Goal: Navigation & Orientation: Find specific page/section

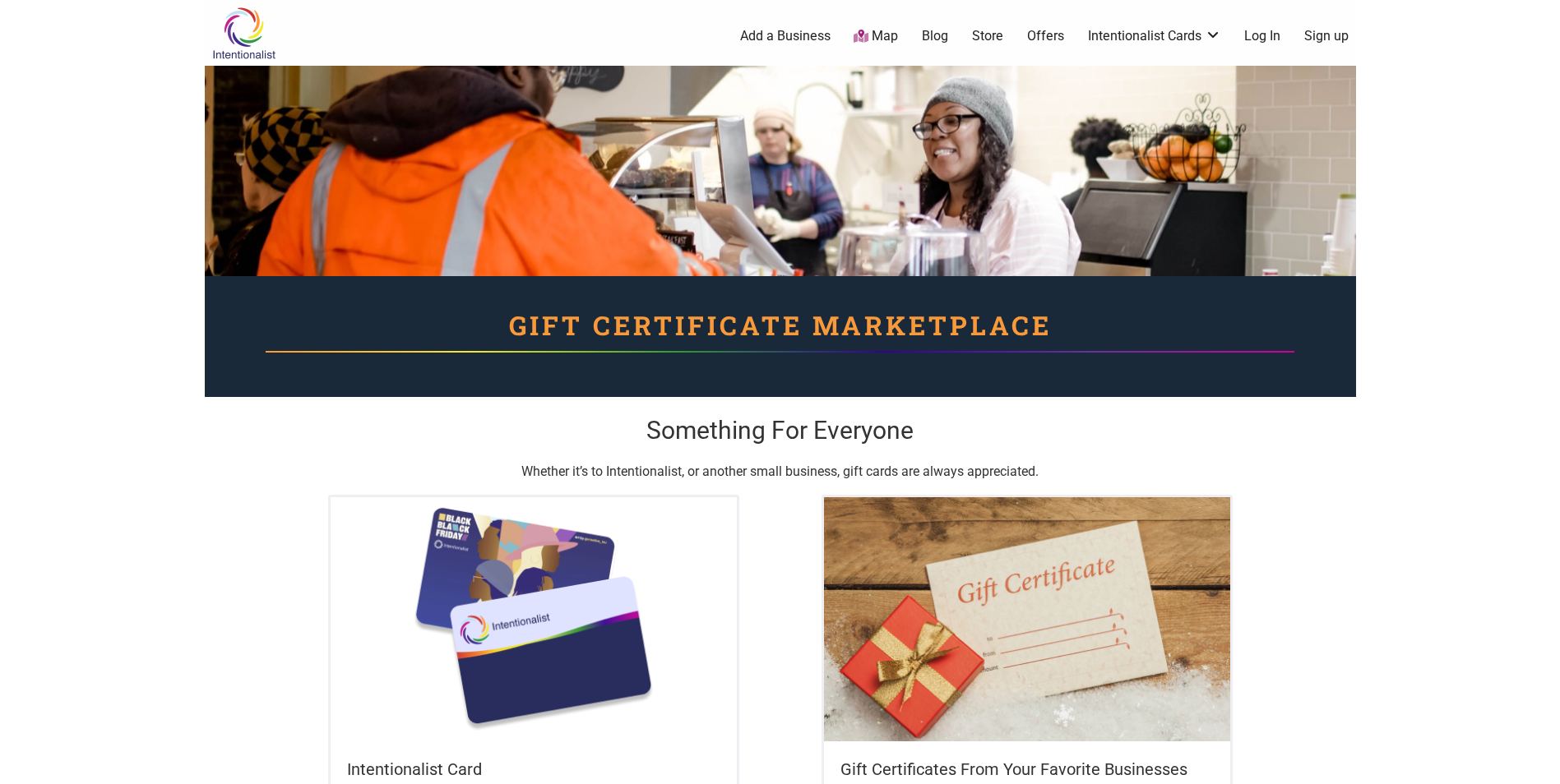
click at [874, 37] on link "Map" at bounding box center [875, 37] width 45 height 19
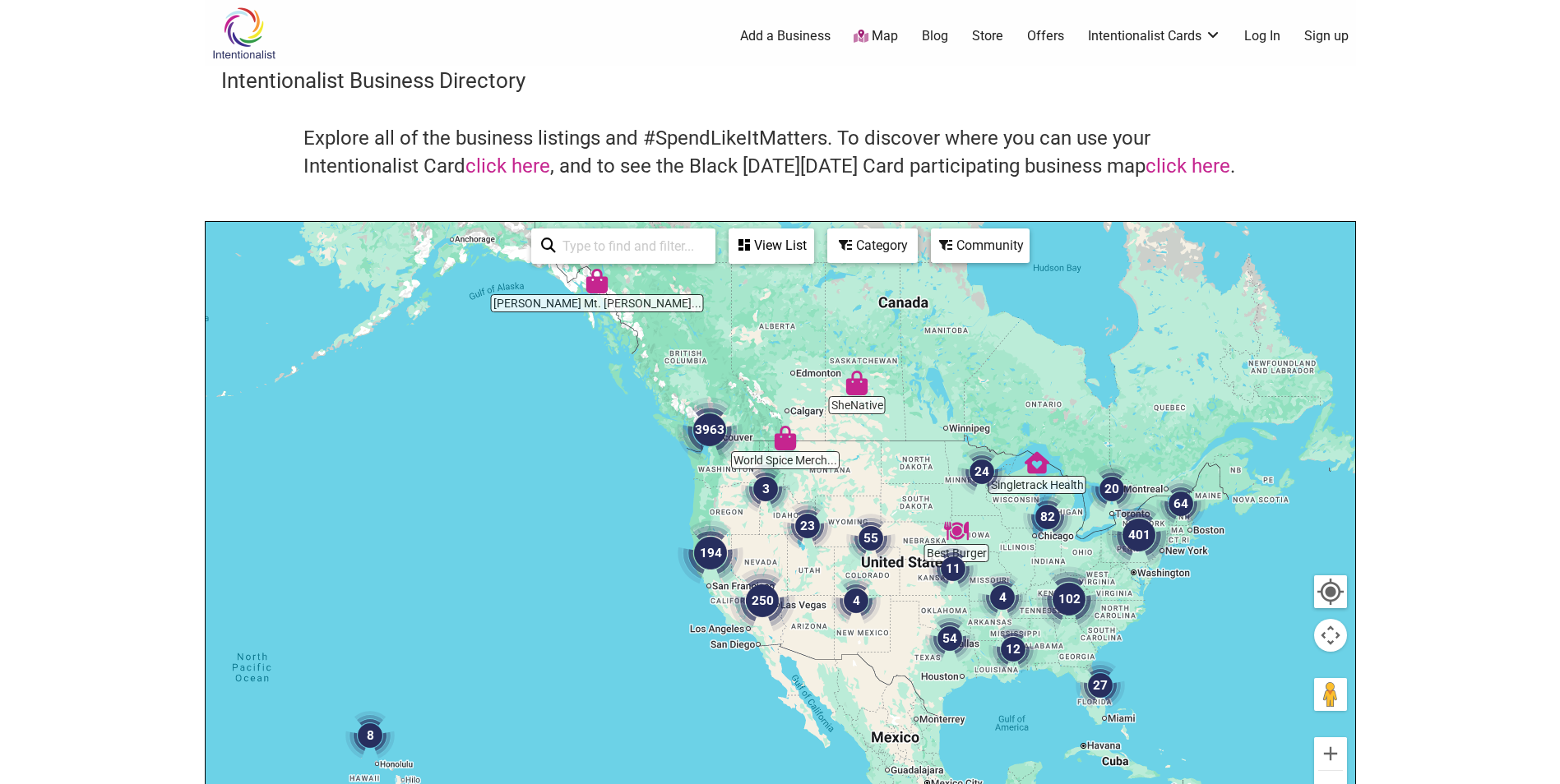
click at [238, 49] on img at bounding box center [244, 33] width 78 height 53
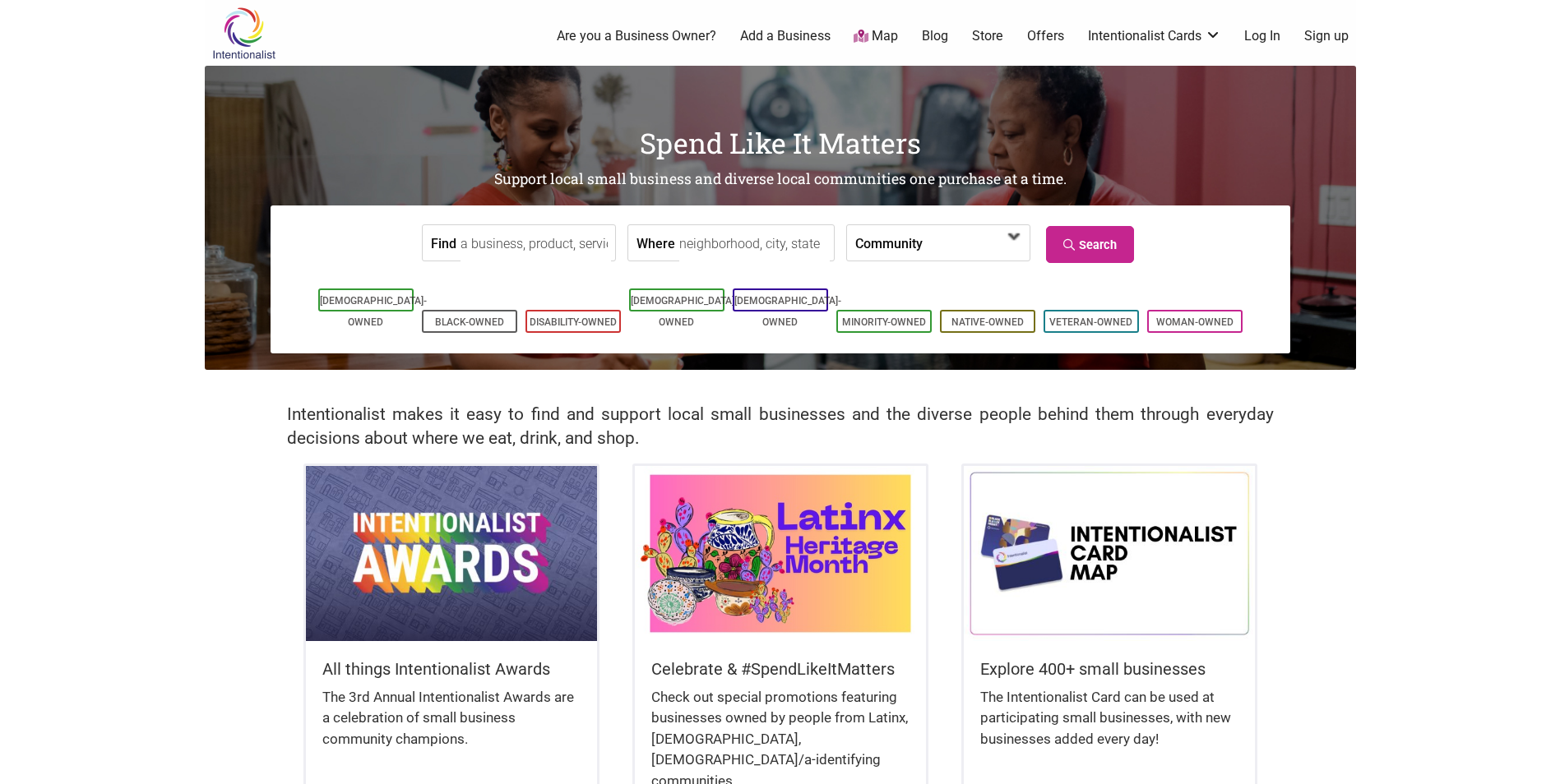
click at [943, 234] on span at bounding box center [969, 244] width 71 height 27
click at [1474, 227] on body "× Menu 0 Are you a Business Owner? Add a Business Map Blog Store Offers Intenti…" at bounding box center [780, 392] width 1560 height 784
click at [683, 250] on input "Where" at bounding box center [754, 244] width 151 height 37
drag, startPoint x: 1093, startPoint y: 560, endPoint x: 1191, endPoint y: 46, distance: 523.3
click at [1191, 46] on div "0 Are you a Business Owner? Add a Business Map Blog Store Offers Intentionalist…" at bounding box center [848, 35] width 1036 height 65
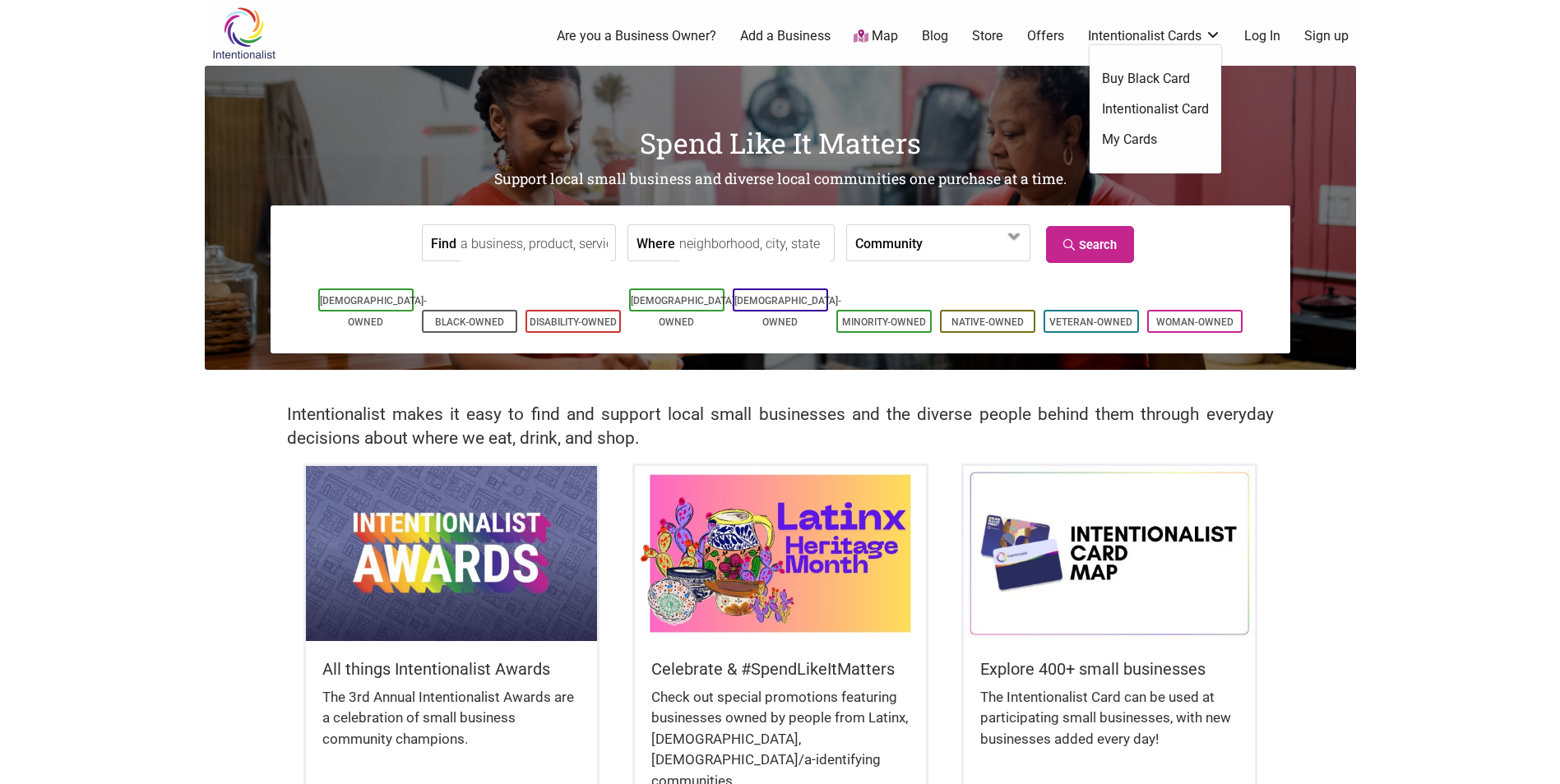
click at [1486, 249] on body "× Menu 0 Are you a Business Owner? Add a Business Map Blog Store Offers Intenti…" at bounding box center [780, 392] width 1560 height 784
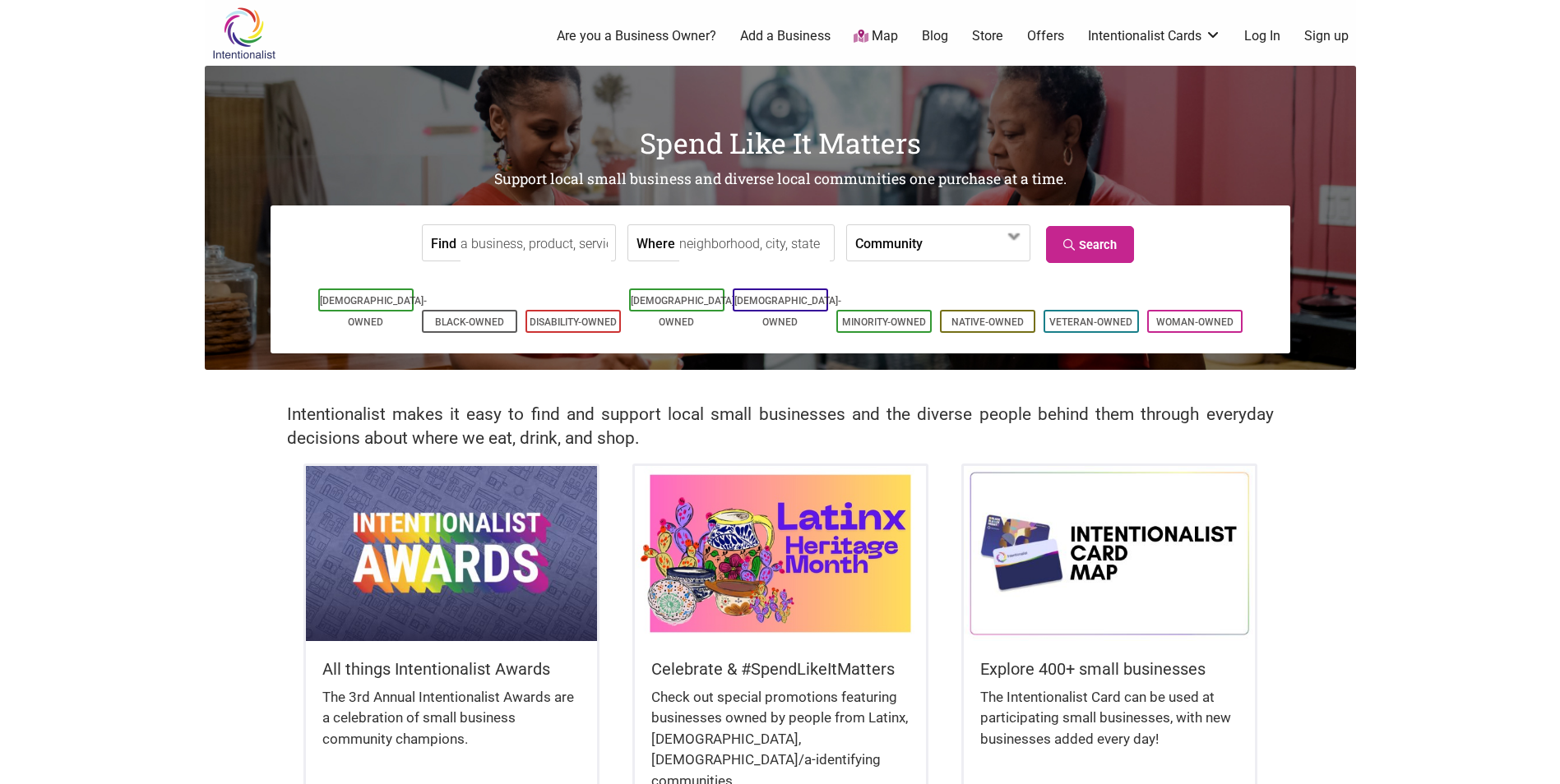
click at [1091, 565] on img at bounding box center [1109, 554] width 291 height 174
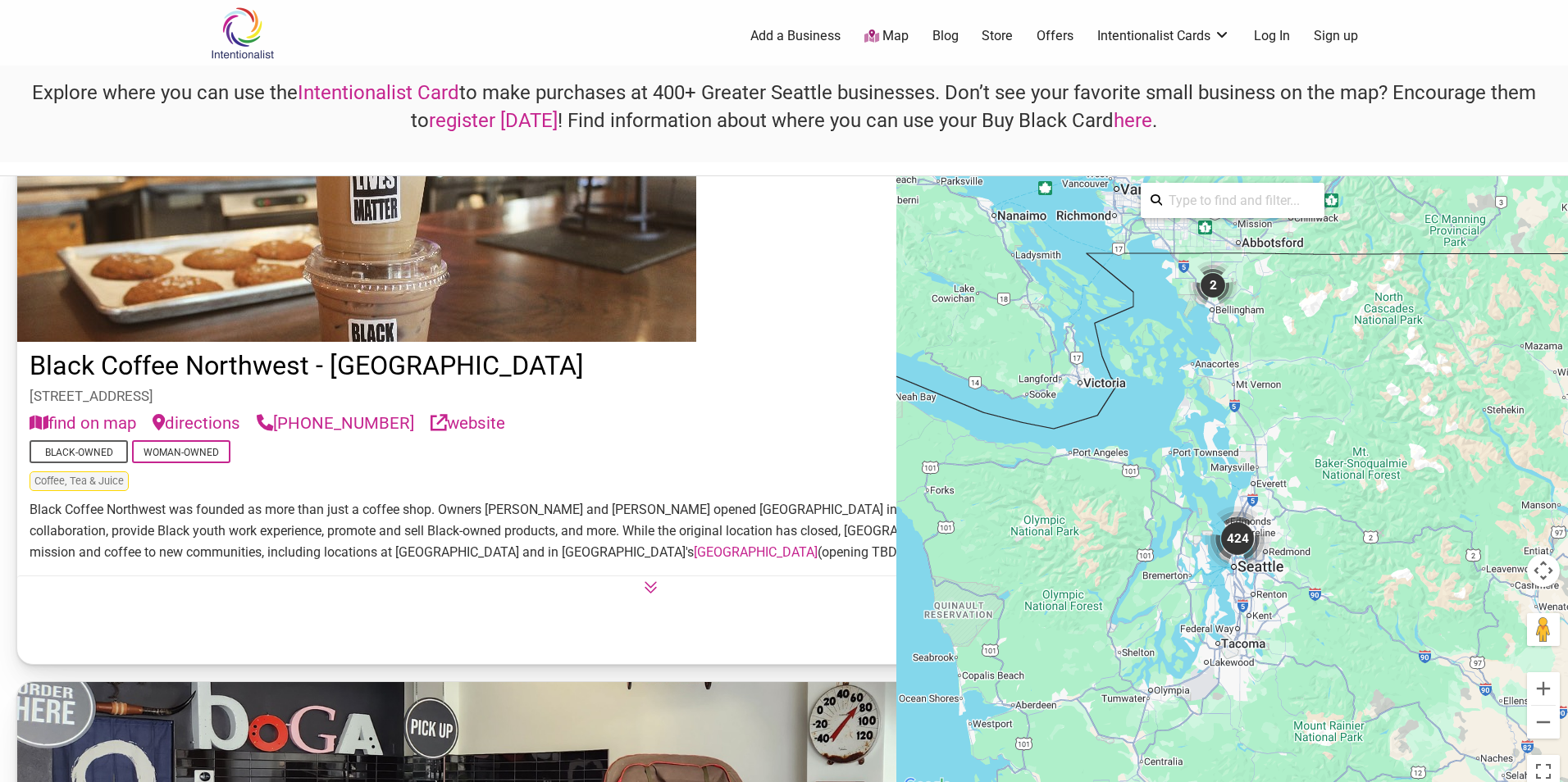
scroll to position [7706, 0]
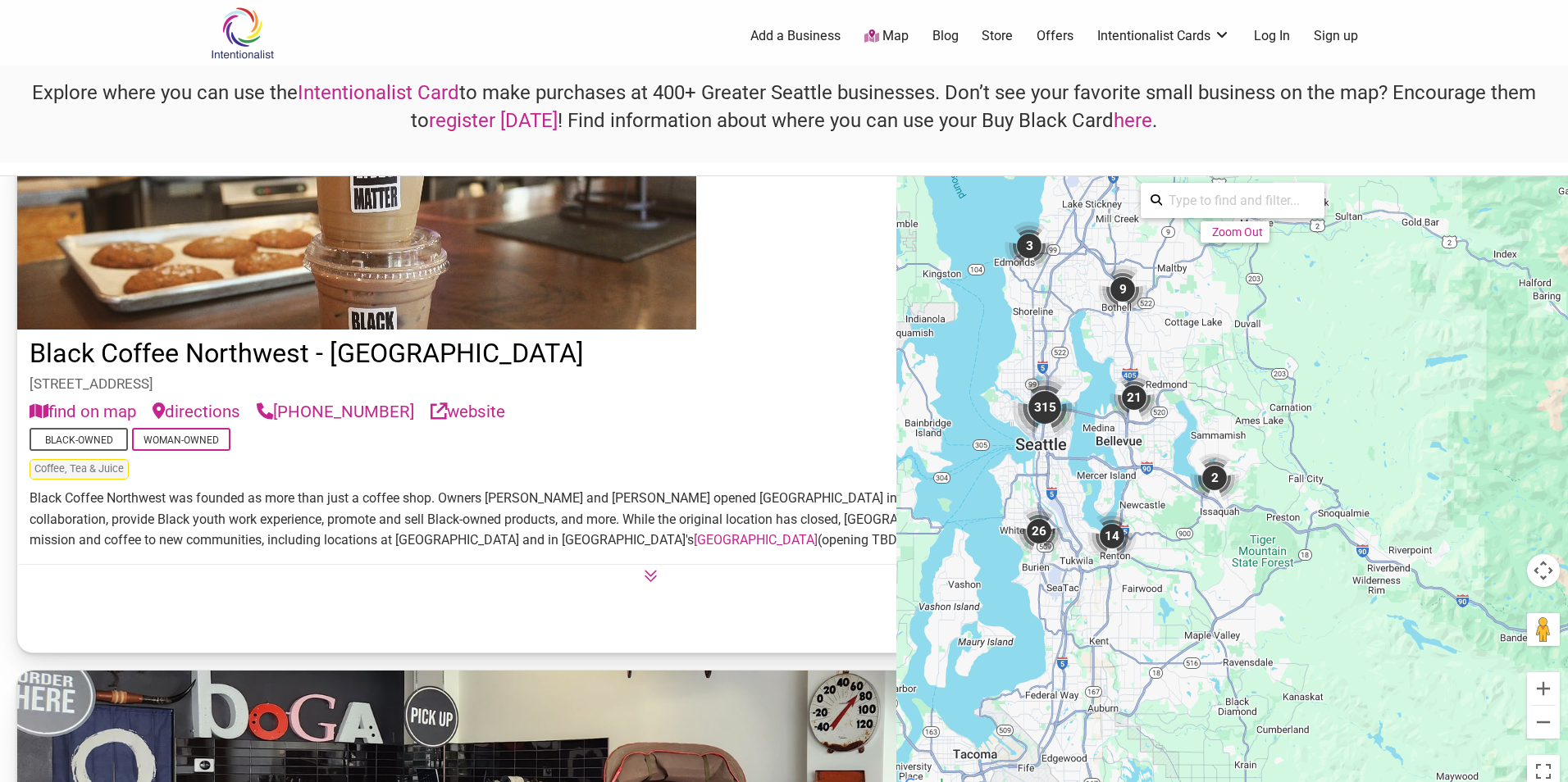
drag, startPoint x: 1193, startPoint y: 601, endPoint x: 1209, endPoint y: 423, distance: 178.7
click at [1211, 428] on div "To activate drag with keyboard, press Alt + Enter. Once in keyboard drag state,…" at bounding box center [1232, 485] width 671 height 619
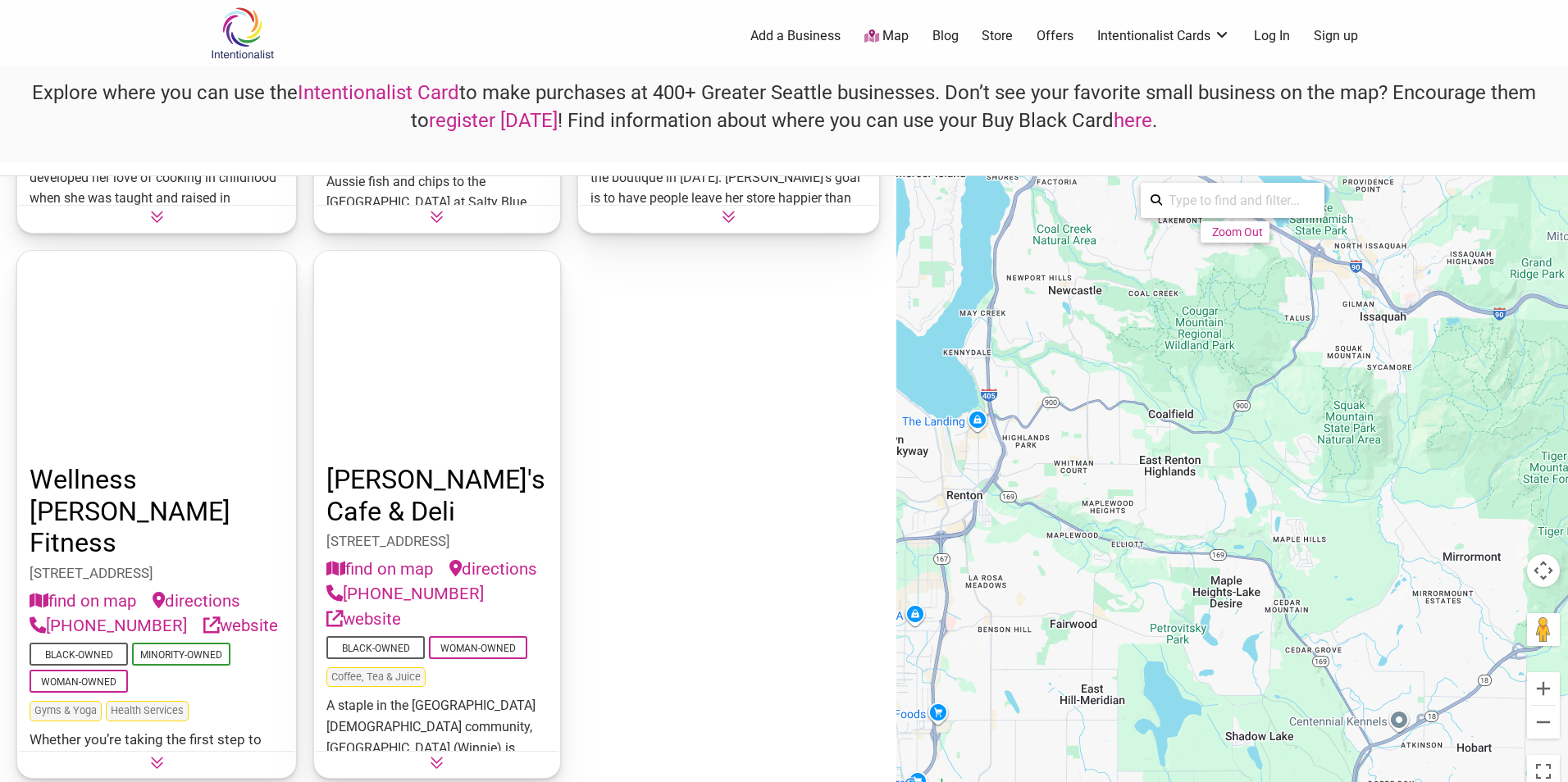
scroll to position [0, 0]
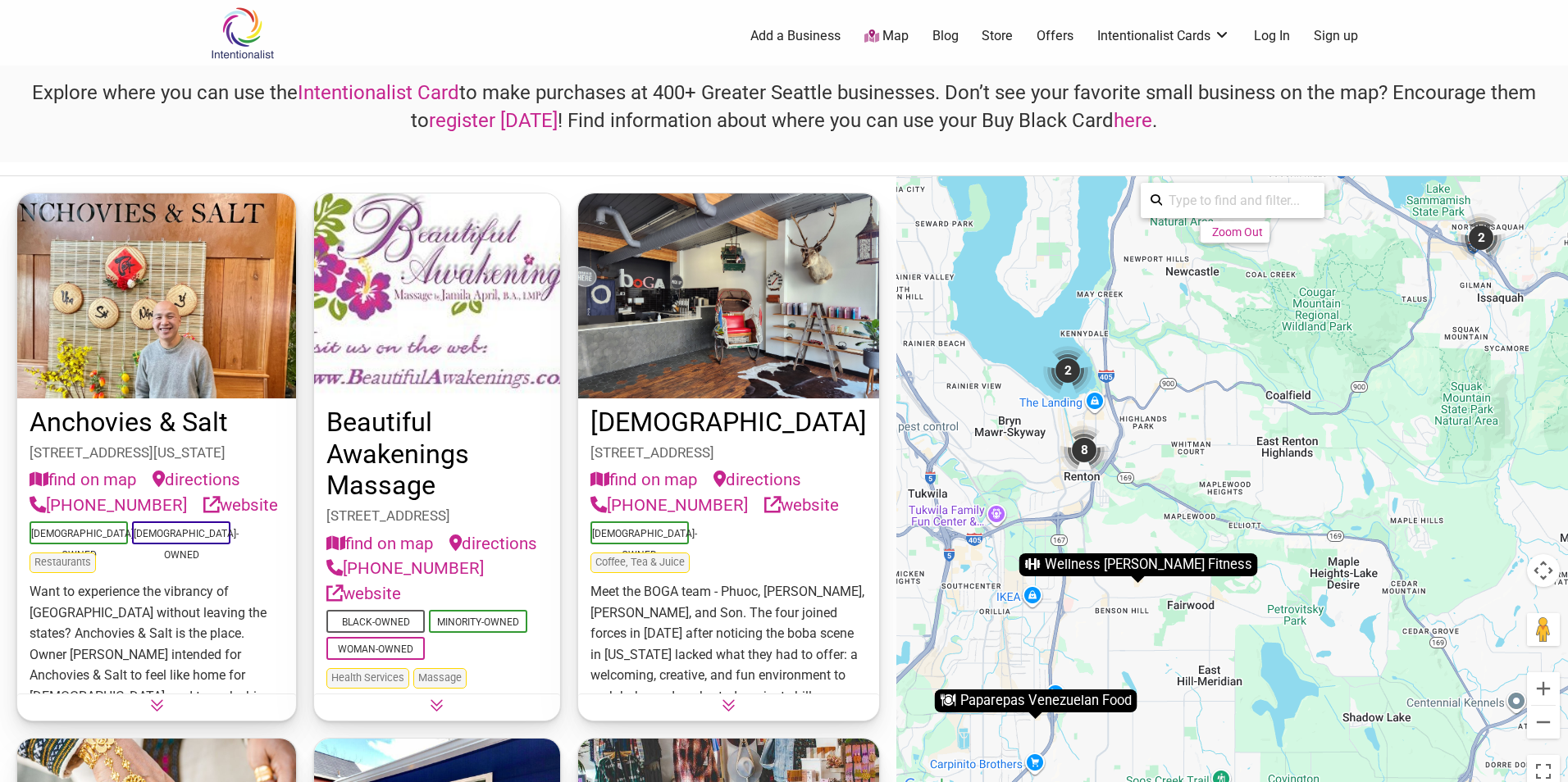
drag, startPoint x: 1091, startPoint y: 476, endPoint x: 1211, endPoint y: 457, distance: 121.5
click at [1211, 457] on div "To activate drag with keyboard, press Alt + Enter. Once in keyboard drag state,…" at bounding box center [1232, 485] width 671 height 619
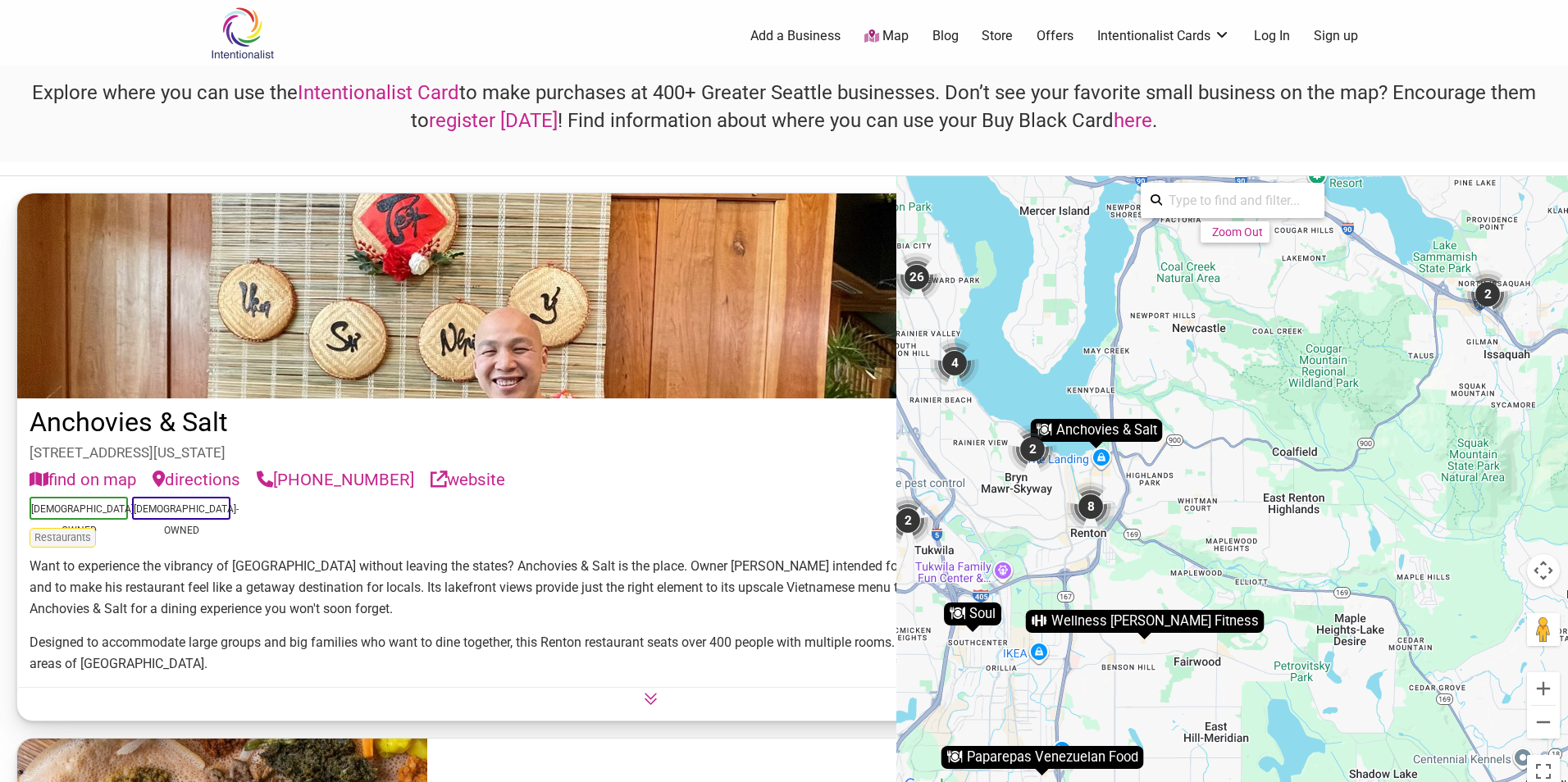
drag, startPoint x: 1193, startPoint y: 421, endPoint x: 1198, endPoint y: 477, distance: 56.2
click at [1198, 477] on div "To activate drag with keyboard, press Alt + Enter. Once in keyboard drag state,…" at bounding box center [1232, 485] width 671 height 619
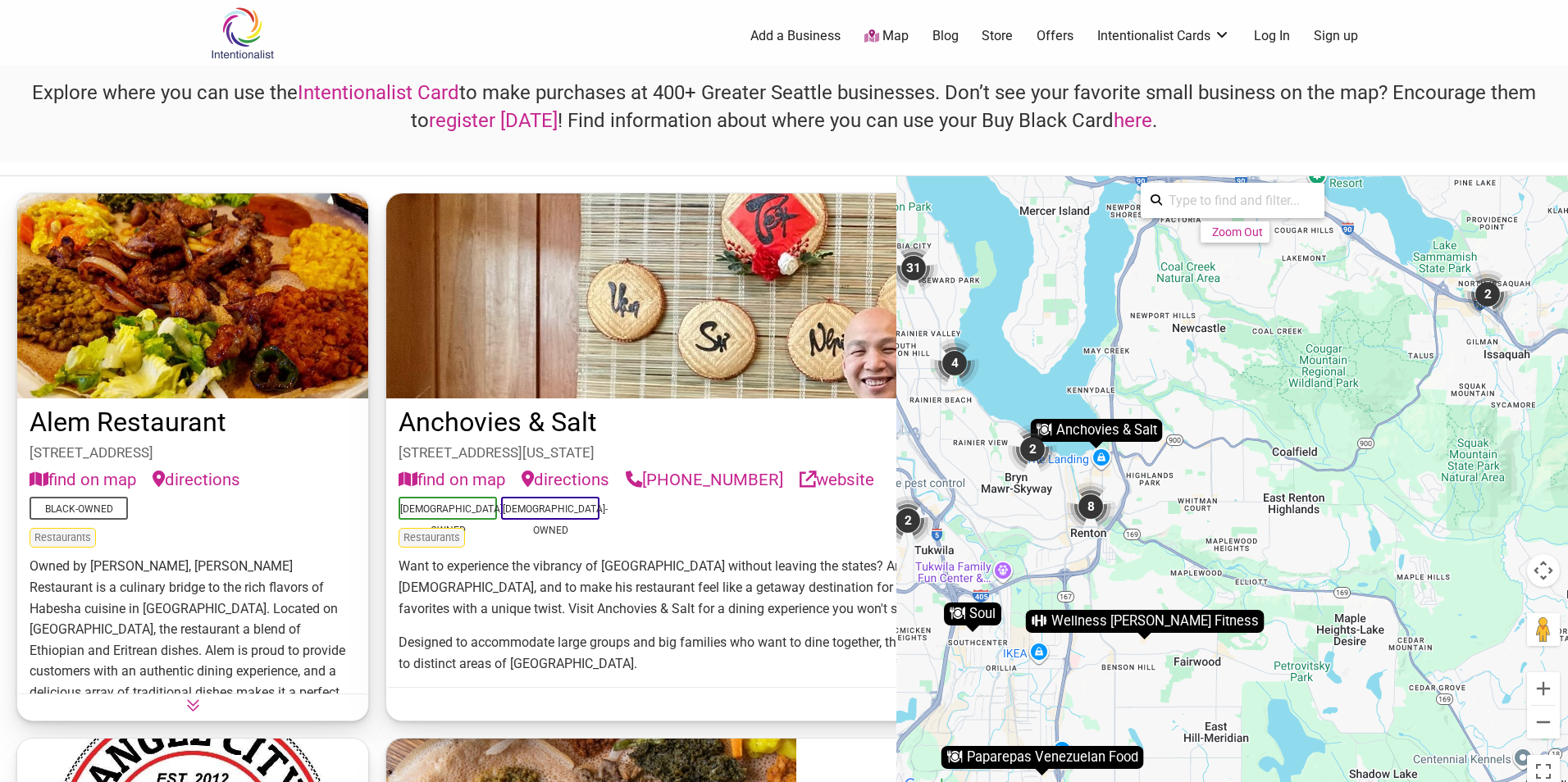
click at [1088, 508] on div "8" at bounding box center [1090, 507] width 49 height 49
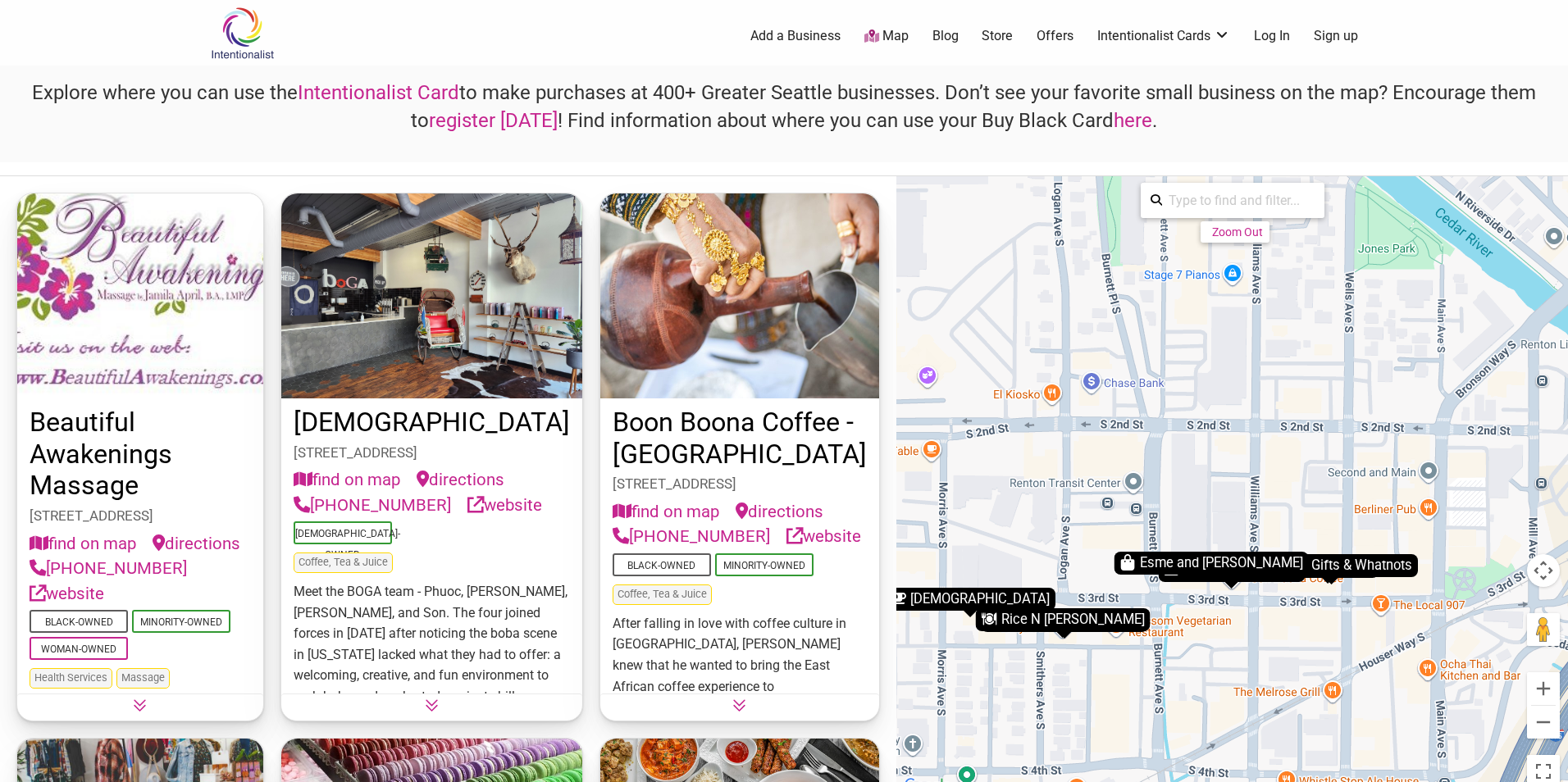
drag, startPoint x: 1198, startPoint y: 579, endPoint x: 1195, endPoint y: 466, distance: 113.0
click at [1195, 466] on div "To activate drag with keyboard, press Alt + Enter. Once in keyboard drag state,…" at bounding box center [1232, 485] width 671 height 619
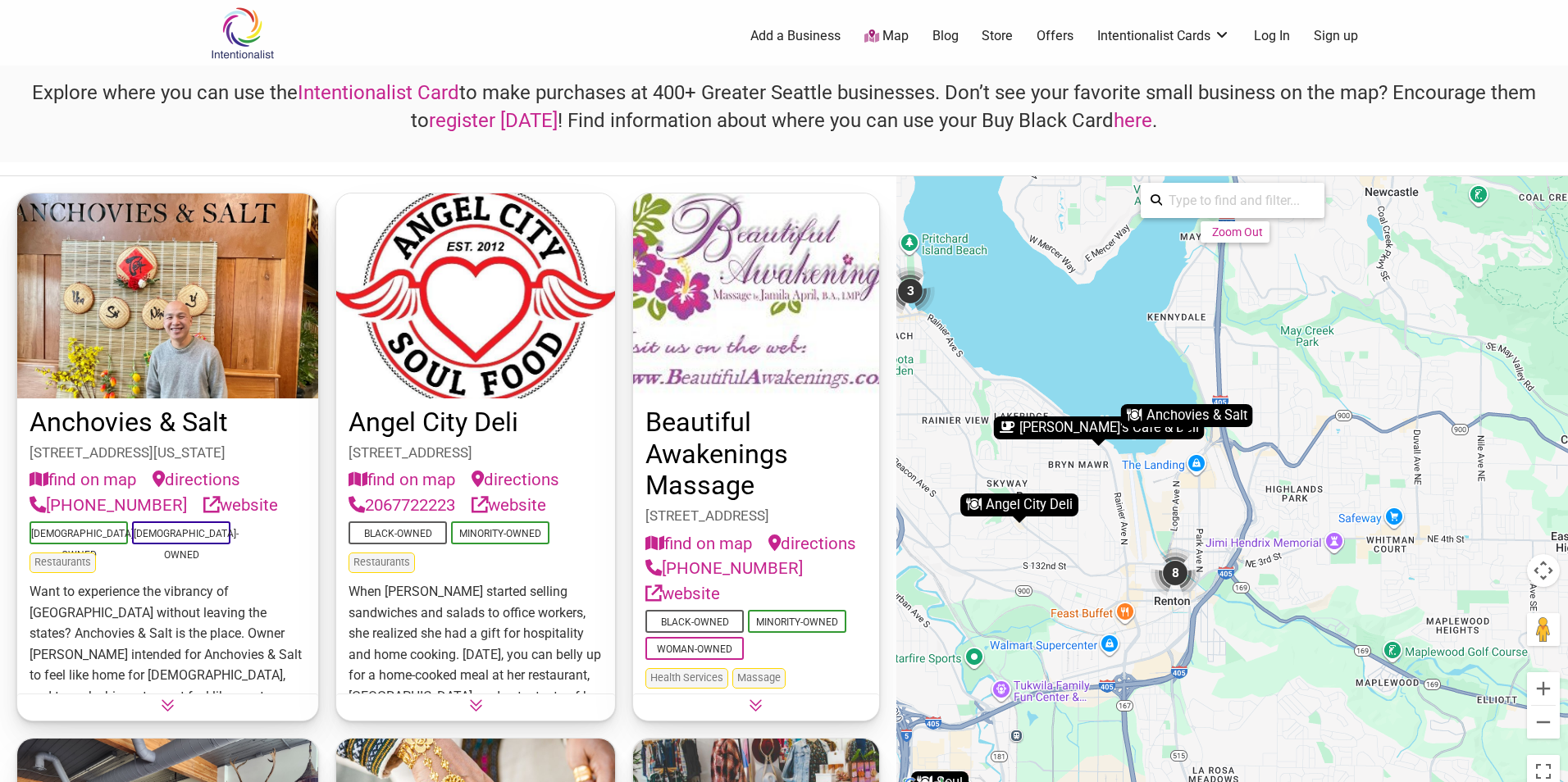
drag, startPoint x: 1384, startPoint y: 483, endPoint x: 1267, endPoint y: 617, distance: 177.9
click at [1267, 617] on div "To activate drag with keyboard, press Alt + Enter. Once in keyboard drag state,…" at bounding box center [1232, 485] width 671 height 619
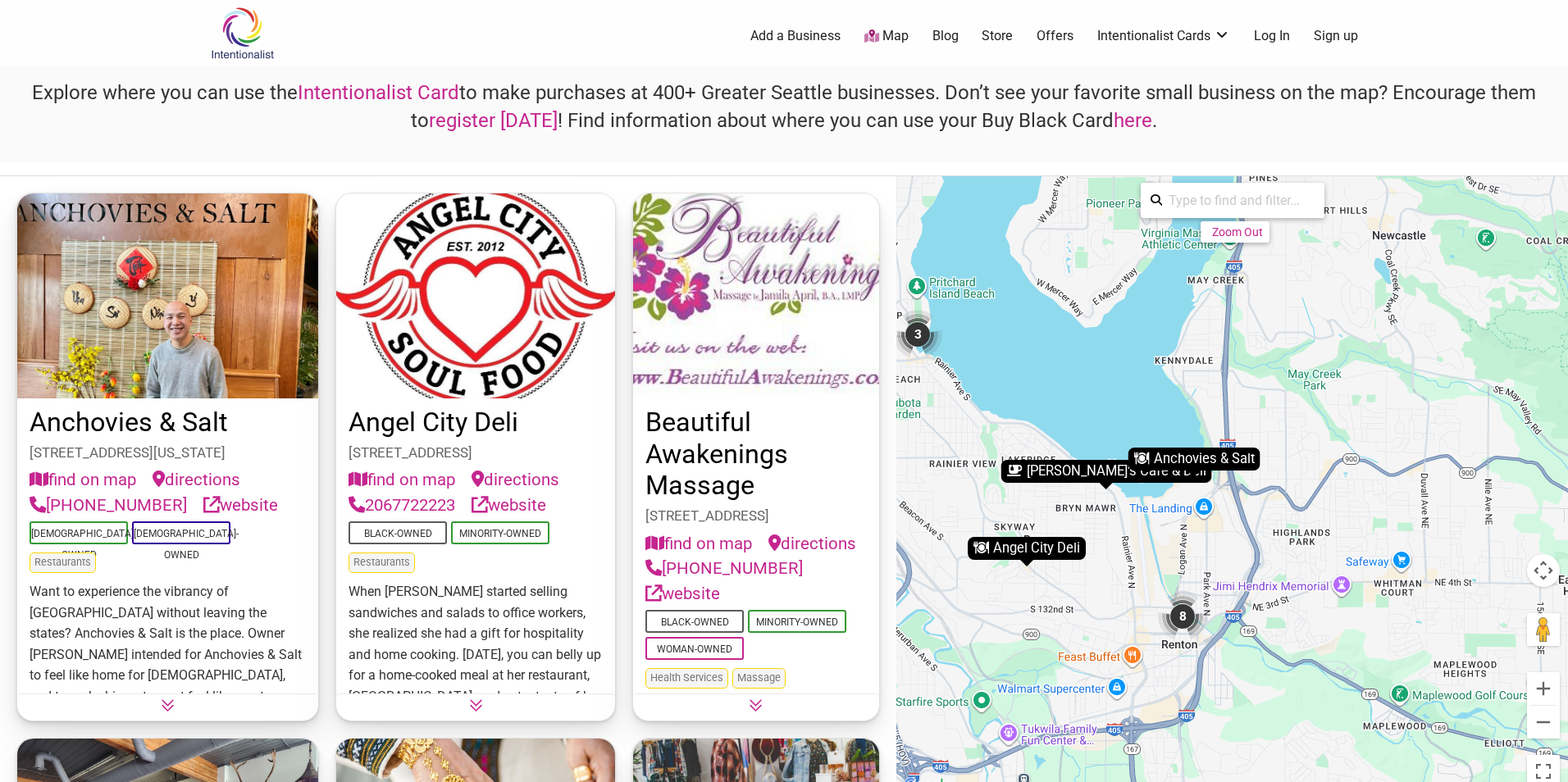
drag, startPoint x: 1291, startPoint y: 456, endPoint x: 1298, endPoint y: 502, distance: 46.5
click at [1298, 502] on div "To activate drag with keyboard, press Alt + Enter. Once in keyboard drag state,…" at bounding box center [1232, 485] width 671 height 619
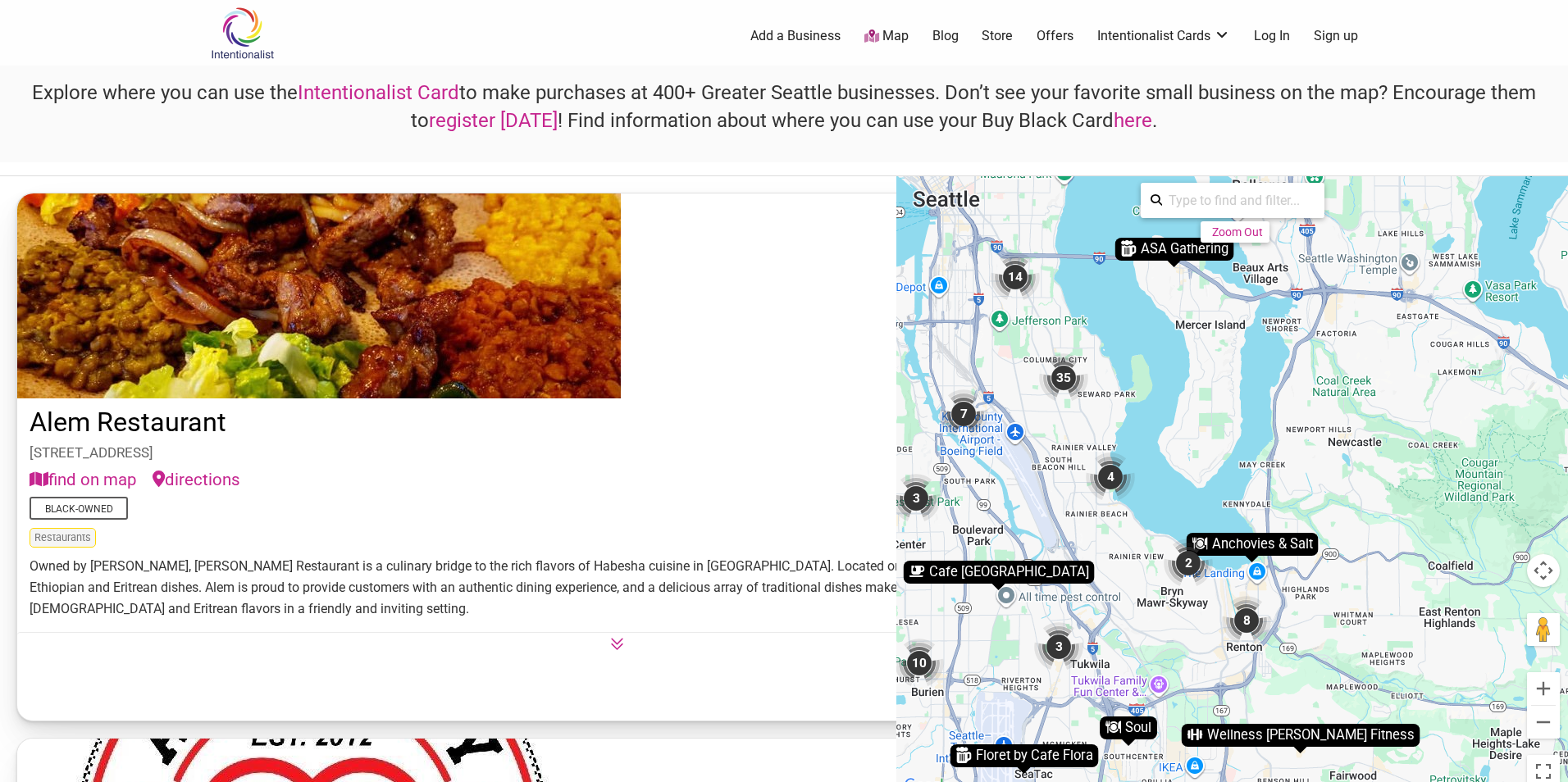
drag, startPoint x: 1345, startPoint y: 400, endPoint x: 1348, endPoint y: 464, distance: 64.1
click at [1348, 464] on div "To activate drag with keyboard, press Alt + Enter. Once in keyboard drag state,…" at bounding box center [1232, 485] width 671 height 619
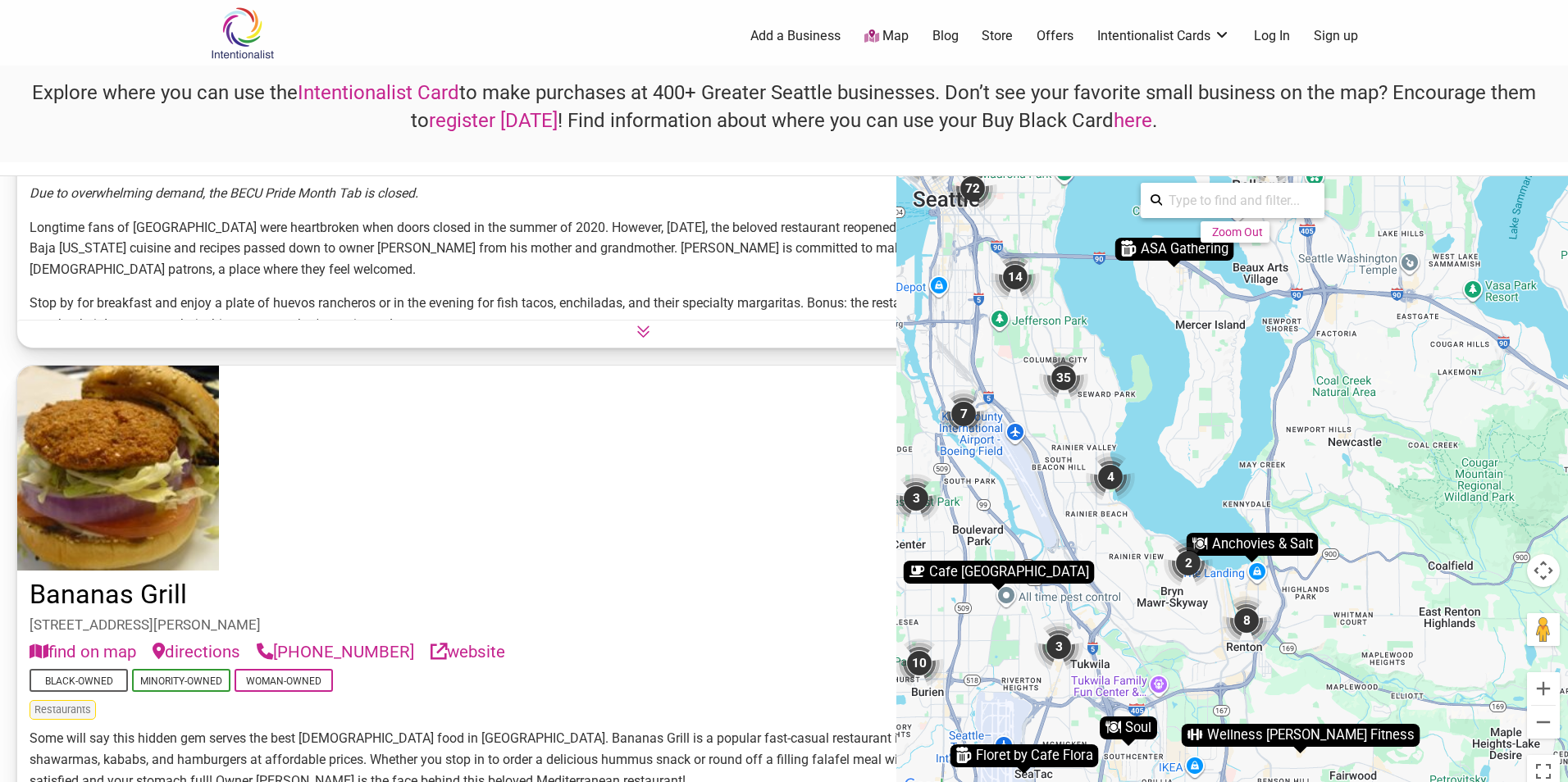
scroll to position [2049, 0]
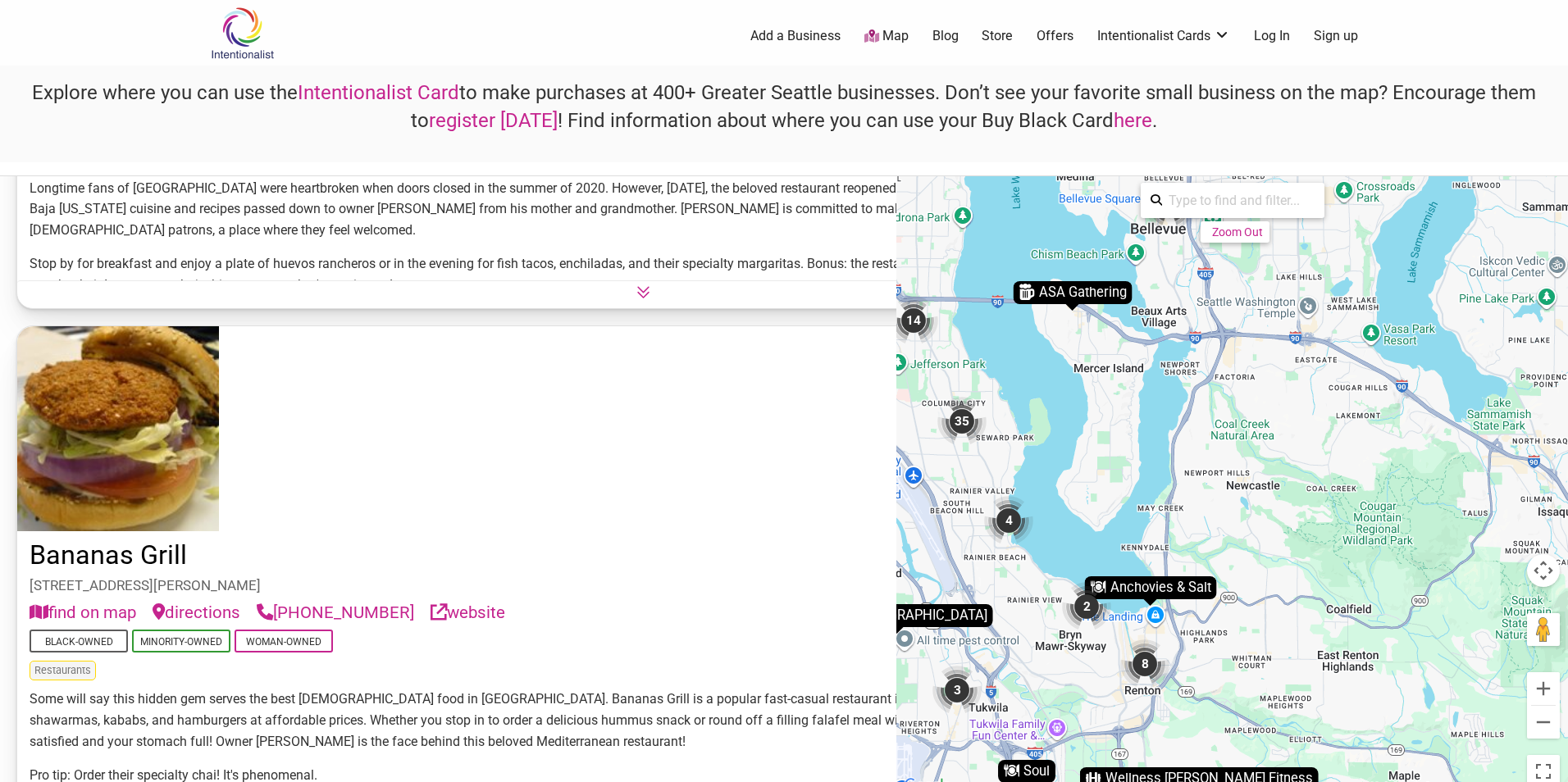
drag, startPoint x: 1149, startPoint y: 462, endPoint x: 1046, endPoint y: 504, distance: 111.2
click at [1046, 504] on div "To activate drag with keyboard, press Alt + Enter. Once in keyboard drag state,…" at bounding box center [1232, 485] width 671 height 619
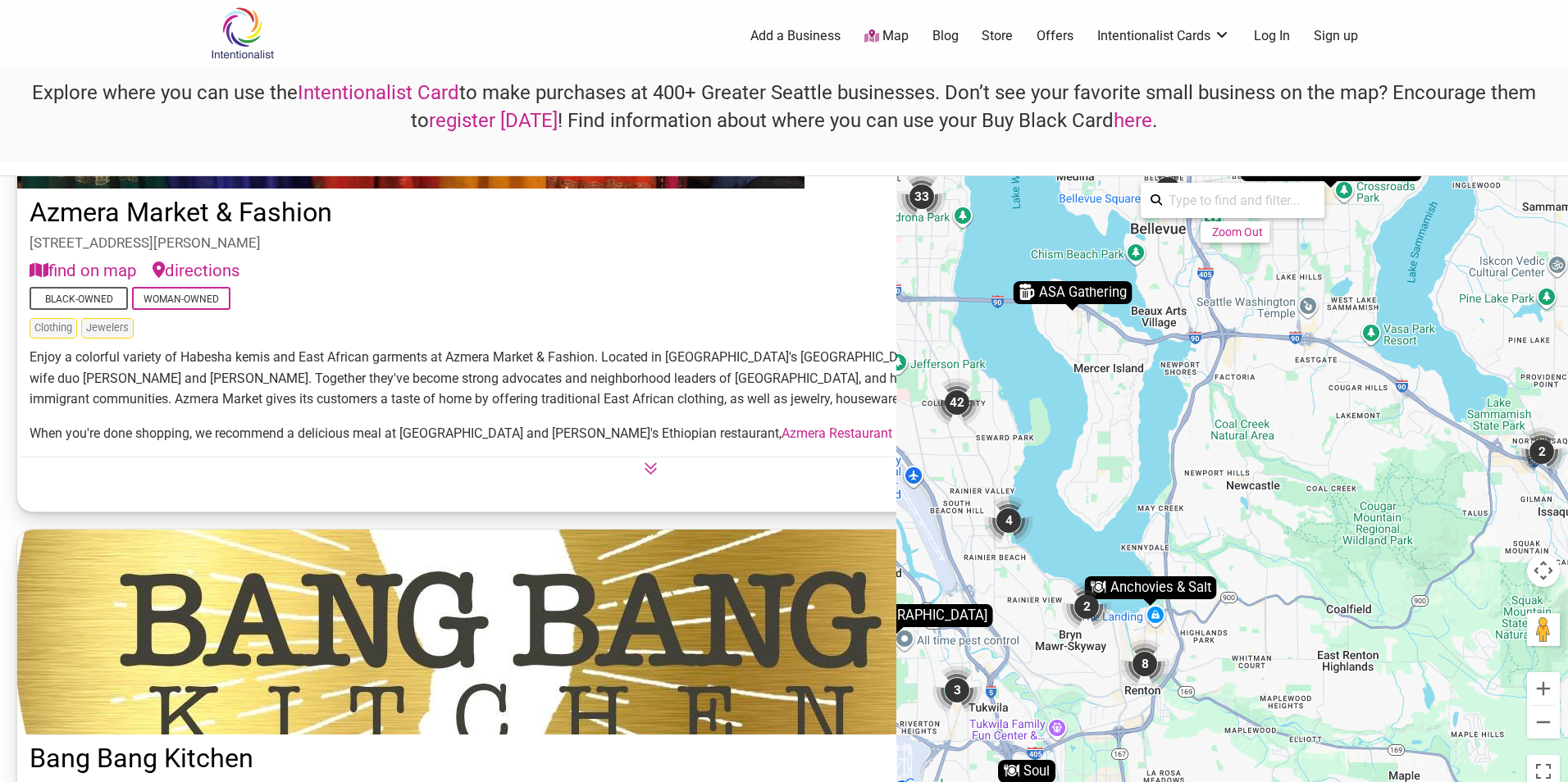
scroll to position [1885, 0]
